Goal: Find specific page/section: Find specific page/section

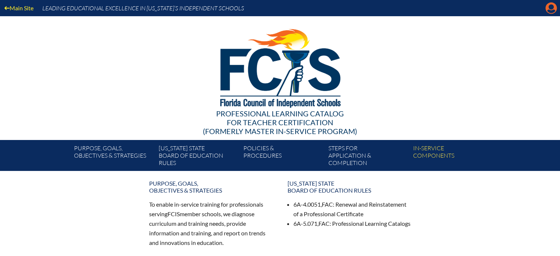
click at [552, 7] on icon "Manage account" at bounding box center [551, 8] width 12 height 12
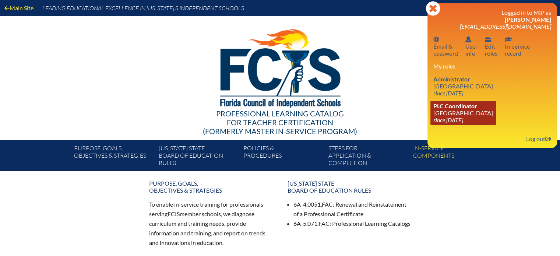
drag, startPoint x: 449, startPoint y: 113, endPoint x: 439, endPoint y: 109, distance: 11.1
click at [449, 113] on link "PLC Coordinator [GEOGRAPHIC_DATA] since [DATE]" at bounding box center [464, 113] width 66 height 24
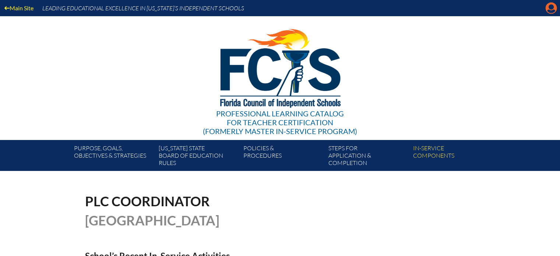
click at [546, 6] on icon at bounding box center [551, 8] width 11 height 11
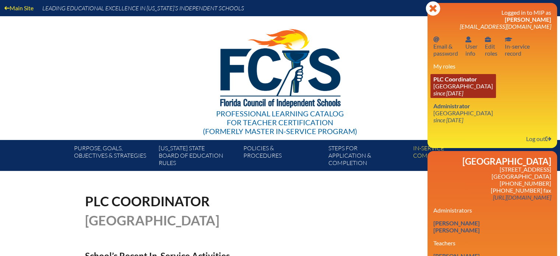
click at [446, 88] on link "PLC Coordinator Miami Country Day School since 2024 Aug 1" at bounding box center [464, 86] width 66 height 24
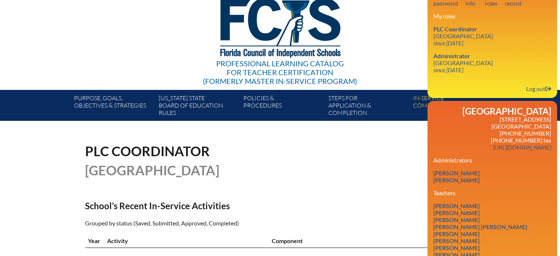
scroll to position [74, 0]
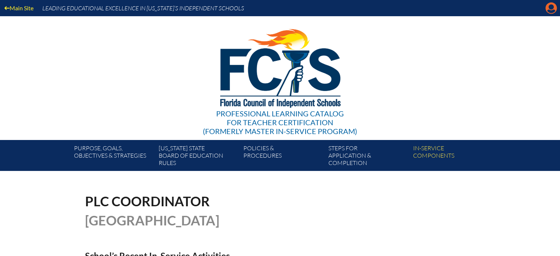
click at [548, 7] on icon at bounding box center [551, 8] width 11 height 11
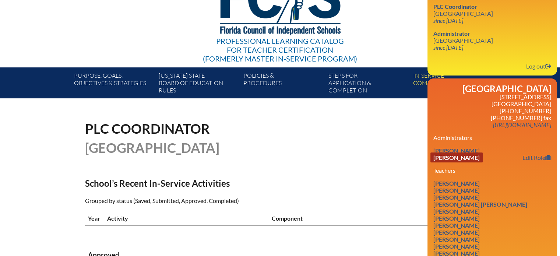
scroll to position [110, 0]
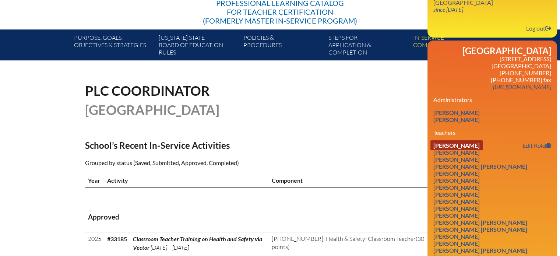
click at [467, 145] on link "[PERSON_NAME]" at bounding box center [457, 145] width 52 height 10
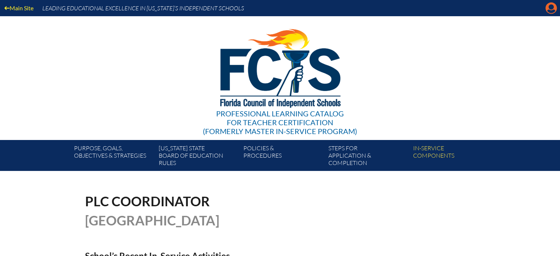
click at [555, 6] on icon at bounding box center [551, 8] width 11 height 11
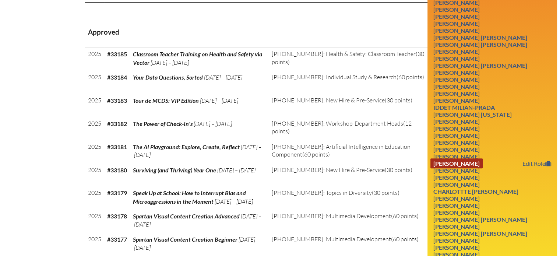
scroll to position [295, 0]
